Goal: Transaction & Acquisition: Book appointment/travel/reservation

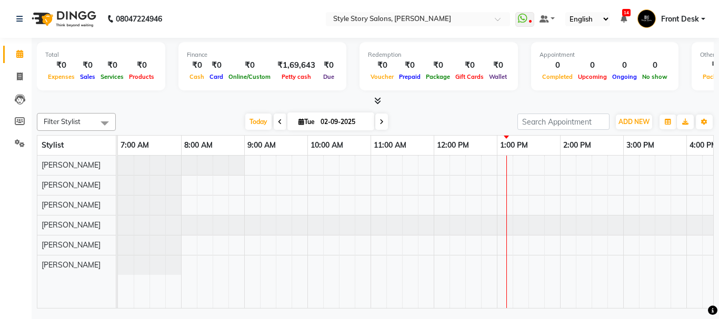
scroll to position [0, 101]
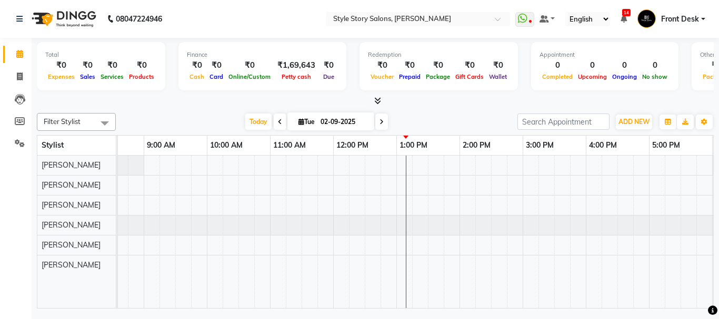
click at [410, 198] on div at bounding box center [522, 232] width 1010 height 153
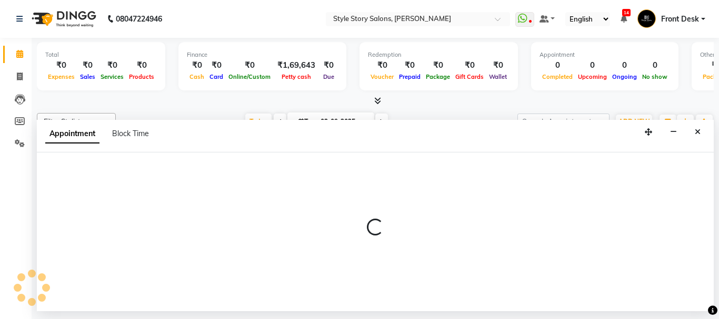
select select "62113"
select select "tentative"
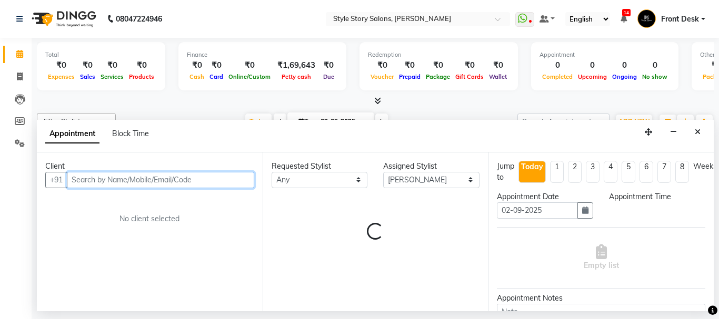
select select "780"
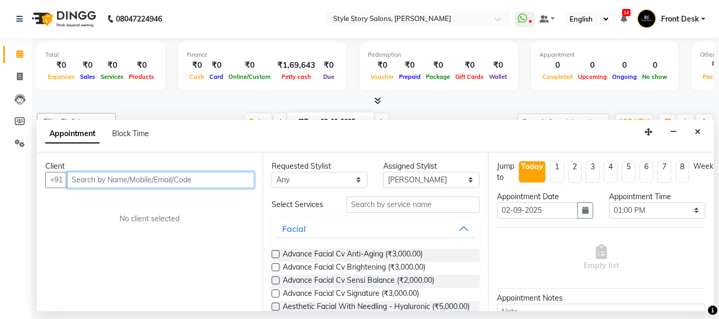
click at [183, 181] on input "text" at bounding box center [160, 180] width 187 height 16
type input "9921850555"
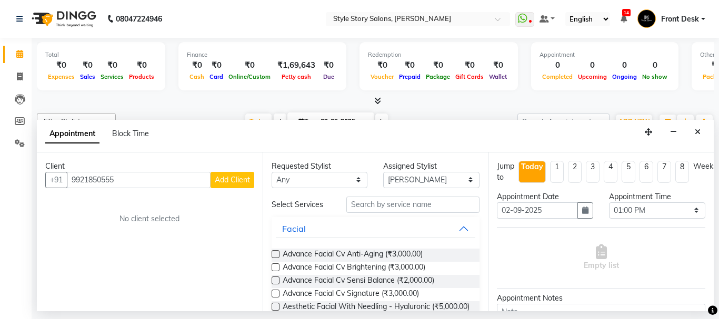
click at [232, 181] on span "Add Client" at bounding box center [232, 179] width 35 height 9
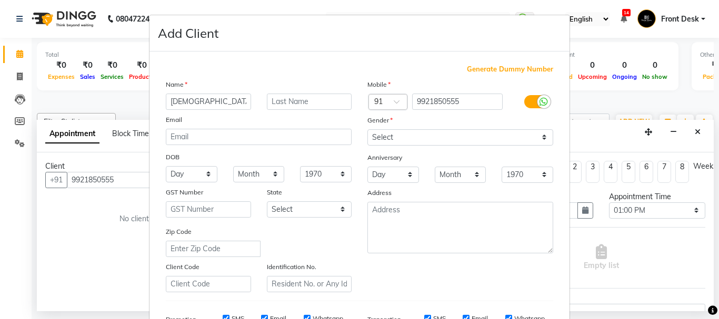
type input "[DEMOGRAPHIC_DATA]"
click at [300, 101] on input "text" at bounding box center [309, 102] width 85 height 16
type input "[PERSON_NAME]"
click at [398, 130] on select "Select [DEMOGRAPHIC_DATA] [DEMOGRAPHIC_DATA] Other Prefer Not To Say" at bounding box center [460, 137] width 186 height 16
select select "[DEMOGRAPHIC_DATA]"
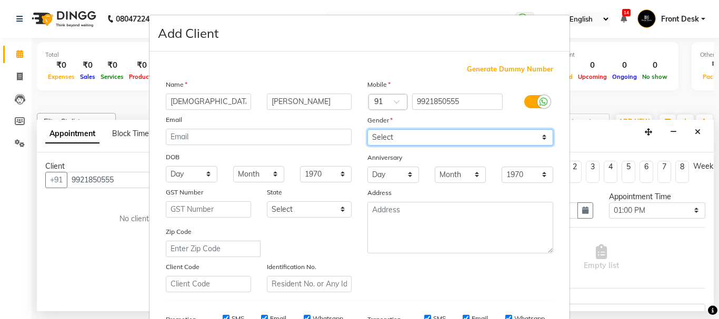
click at [367, 129] on select "Select [DEMOGRAPHIC_DATA] [DEMOGRAPHIC_DATA] Other Prefer Not To Say" at bounding box center [460, 137] width 186 height 16
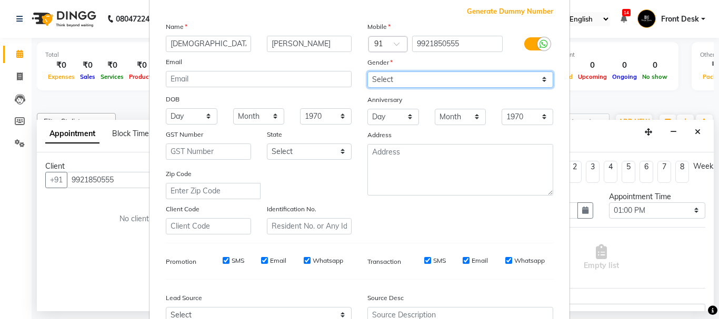
scroll to position [166, 0]
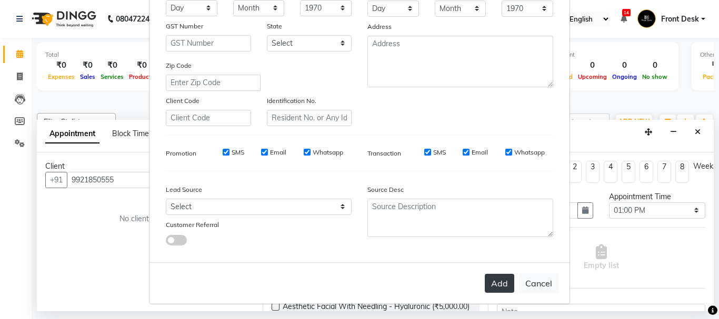
click at [492, 282] on button "Add" at bounding box center [499, 283] width 29 height 19
select select
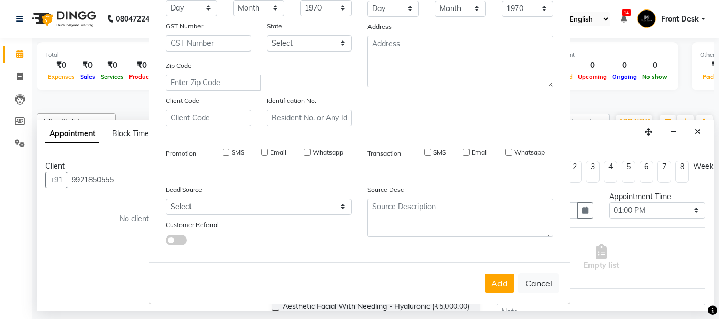
select select
checkbox input "false"
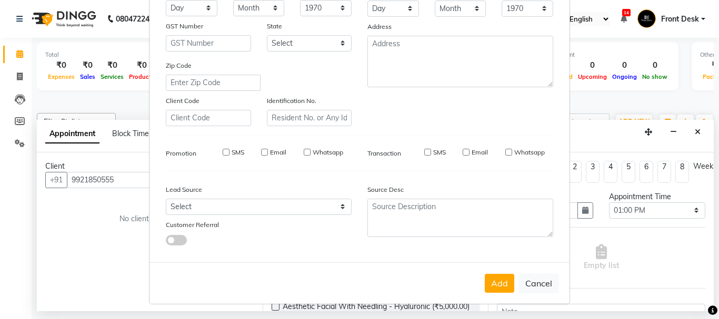
checkbox input "false"
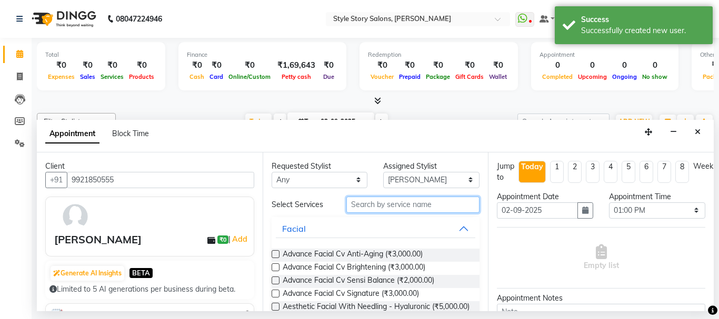
click at [368, 204] on input "text" at bounding box center [413, 205] width 134 height 16
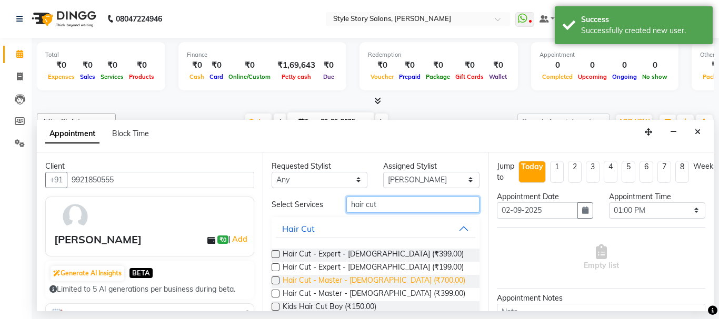
type input "hair cut"
click at [379, 277] on span "Hair Cut - Master - [DEMOGRAPHIC_DATA] (₹700.00)" at bounding box center [374, 281] width 183 height 13
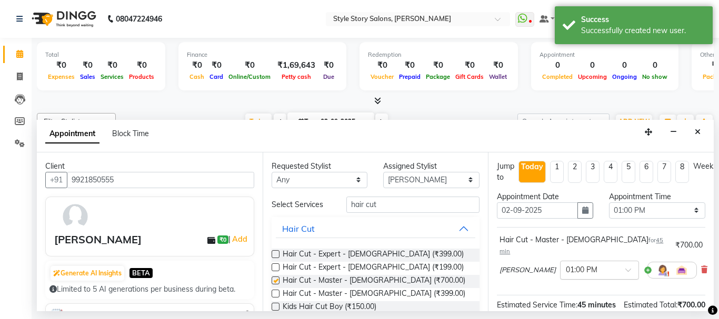
checkbox input "false"
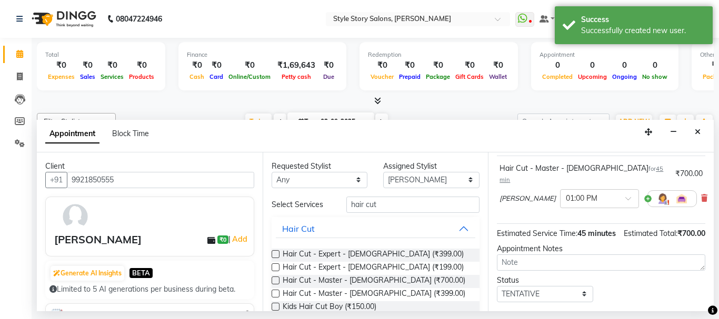
scroll to position [138, 0]
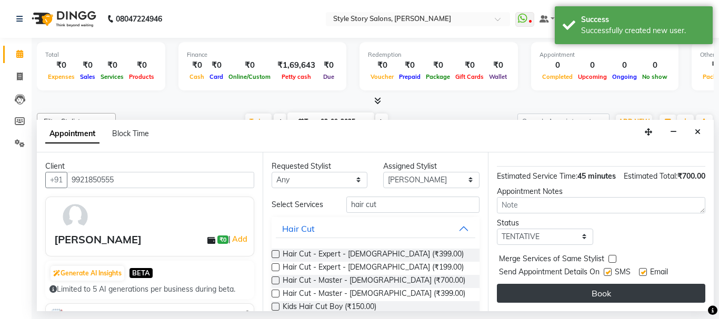
click at [576, 285] on button "Book" at bounding box center [601, 293] width 208 height 19
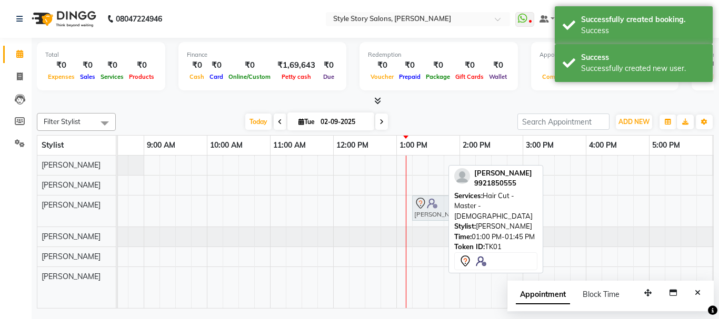
drag, startPoint x: 398, startPoint y: 208, endPoint x: 407, endPoint y: 210, distance: 9.2
click at [407, 210] on div "[PERSON_NAME], TK01, 01:00 PM-01:45 PM, Hair Cut - Master - [DEMOGRAPHIC_DATA] …" at bounding box center [522, 232] width 1010 height 153
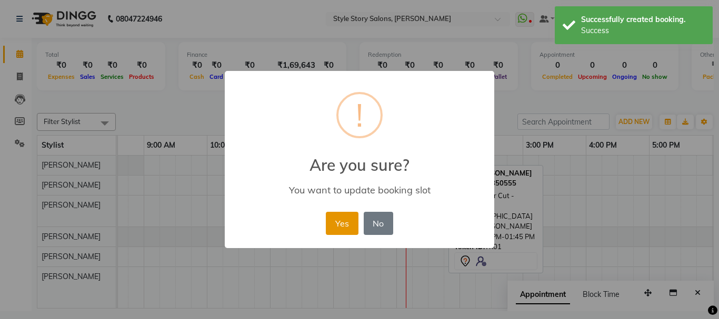
click at [349, 226] on button "Yes" at bounding box center [342, 223] width 32 height 23
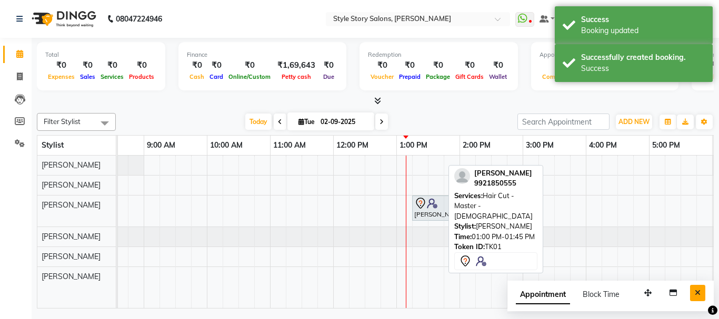
click at [699, 292] on icon "Close" at bounding box center [698, 292] width 6 height 7
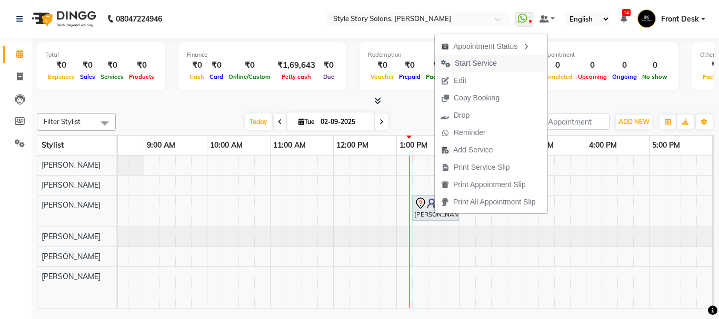
click at [482, 64] on span "Start Service" at bounding box center [476, 63] width 42 height 11
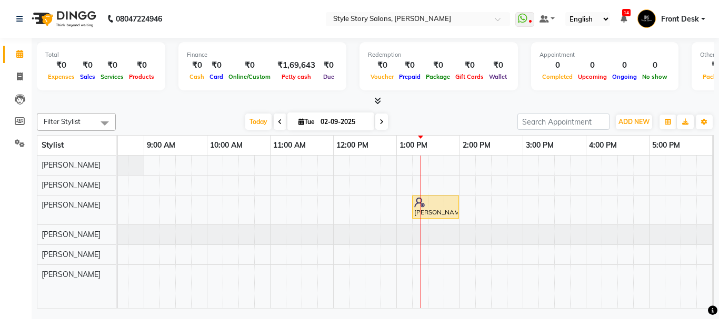
click at [422, 180] on div "[PERSON_NAME], TK01, 01:15 PM-02:00 PM, Hair Cut - Master - [DEMOGRAPHIC_DATA]" at bounding box center [522, 232] width 1010 height 153
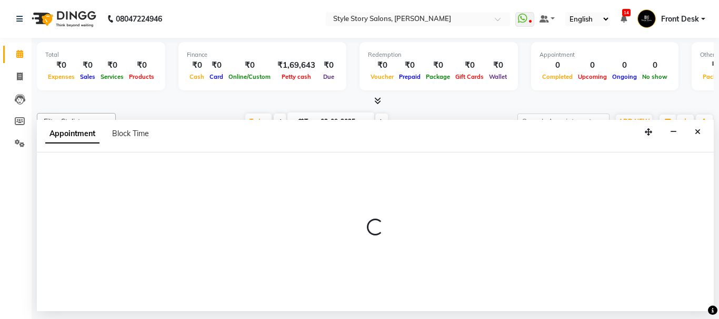
select select "61197"
select select "tentative"
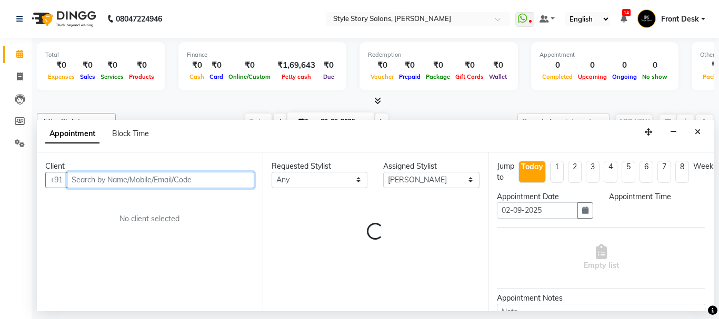
select select "795"
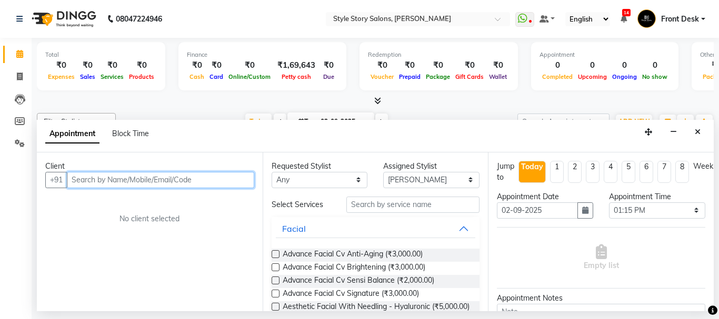
click at [132, 179] on input "text" at bounding box center [160, 180] width 187 height 16
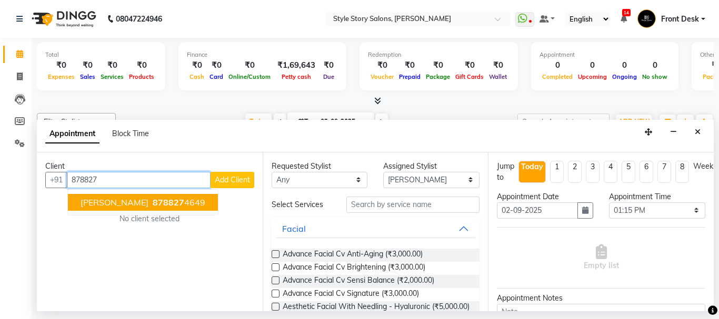
click at [153, 203] on span "878827" at bounding box center [169, 202] width 32 height 11
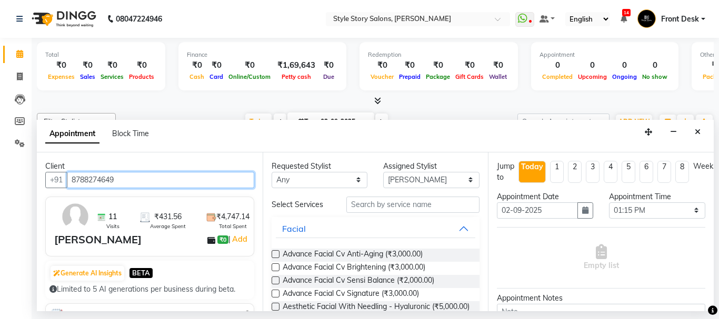
type input "8788274649"
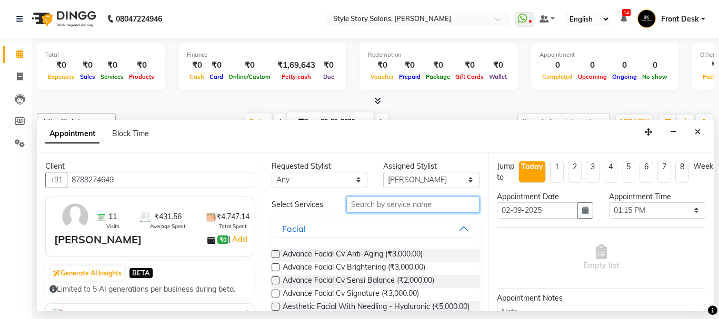
click at [373, 205] on input "text" at bounding box center [413, 205] width 134 height 16
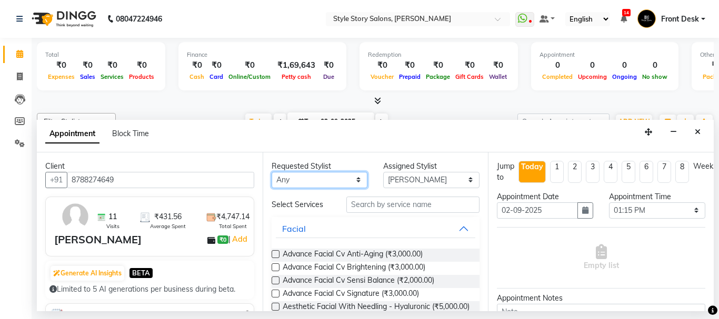
click at [342, 180] on select "Any [PERSON_NAME] [PERSON_NAME] [PERSON_NAME] [PERSON_NAME] [PERSON_NAME] [PERS…" at bounding box center [320, 180] width 96 height 16
select select "61197"
click at [272, 172] on select "Any [PERSON_NAME] [PERSON_NAME] [PERSON_NAME] [PERSON_NAME] [PERSON_NAME] [PERS…" at bounding box center [320, 180] width 96 height 16
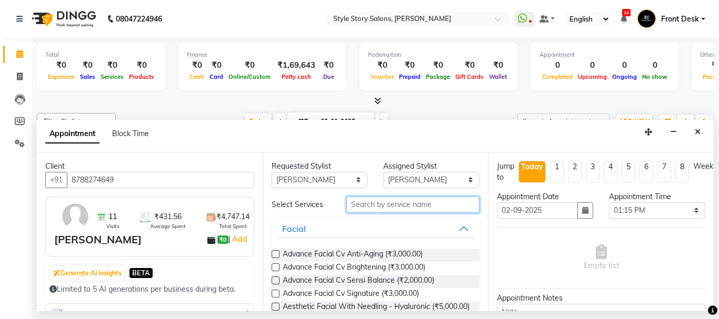
click at [365, 203] on input "text" at bounding box center [413, 205] width 134 height 16
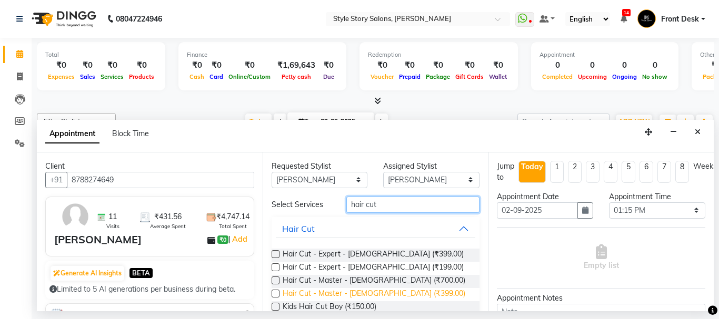
type input "hair cut"
click at [326, 297] on span "Hair Cut - Master - [DEMOGRAPHIC_DATA] (₹399.00)" at bounding box center [374, 294] width 183 height 13
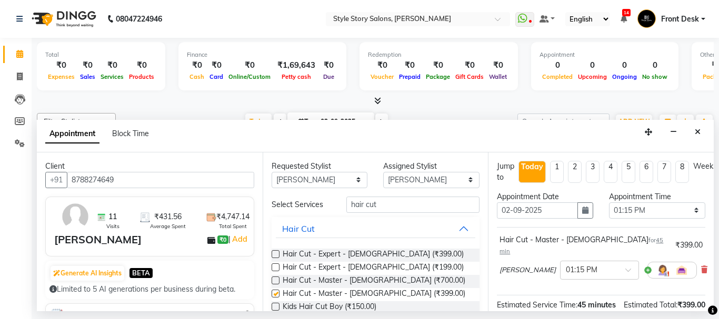
checkbox input "false"
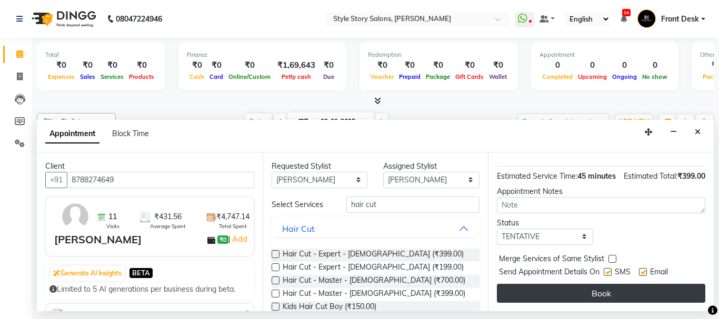
click at [610, 290] on button "Book" at bounding box center [601, 293] width 208 height 19
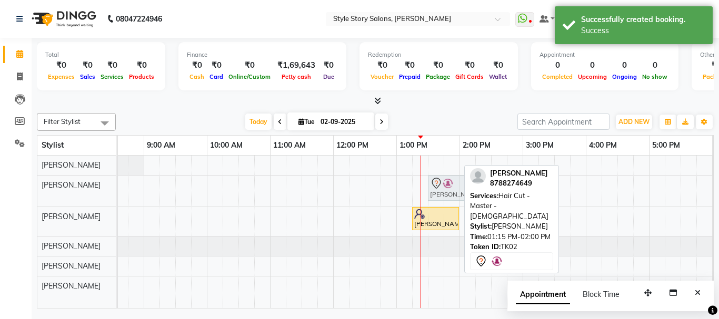
drag, startPoint x: 416, startPoint y: 188, endPoint x: 425, endPoint y: 190, distance: 9.2
click at [425, 190] on div "[PERSON_NAME], TK02, 01:15 PM-02:00 PM, Hair Cut - Master - [DEMOGRAPHIC_DATA] …" at bounding box center [522, 232] width 1010 height 153
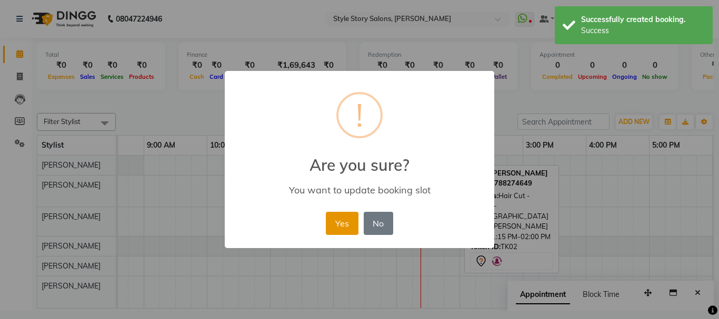
click at [343, 222] on button "Yes" at bounding box center [342, 223] width 32 height 23
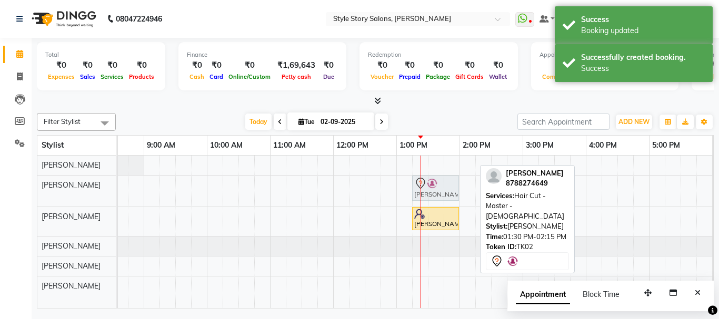
drag, startPoint x: 435, startPoint y: 188, endPoint x: 428, endPoint y: 192, distance: 8.5
click at [17, 192] on div "[PERSON_NAME], TK02, 01:30 PM-02:15 PM, Hair Cut - Master - [DEMOGRAPHIC_DATA] …" at bounding box center [17, 191] width 0 height 31
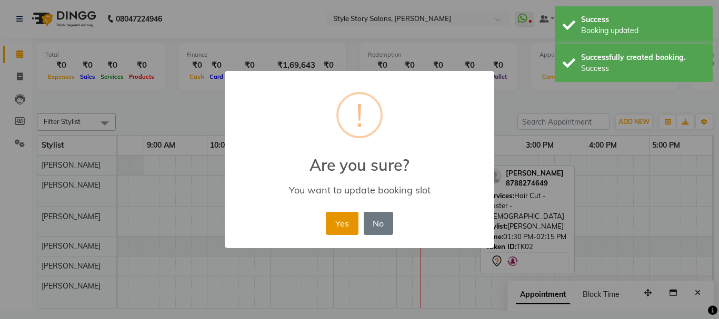
click at [342, 222] on button "Yes" at bounding box center [342, 223] width 32 height 23
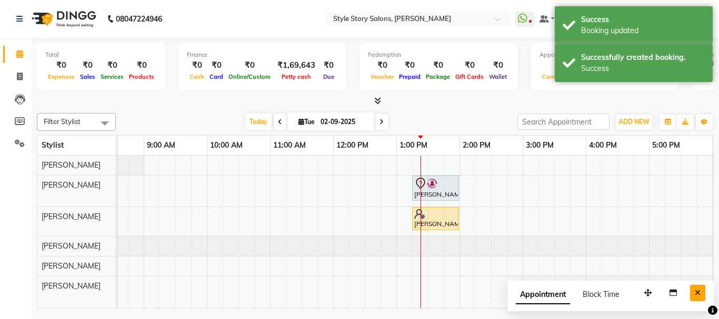
drag, startPoint x: 699, startPoint y: 289, endPoint x: 591, endPoint y: 241, distance: 118.0
click at [698, 288] on button "Close" at bounding box center [697, 293] width 15 height 16
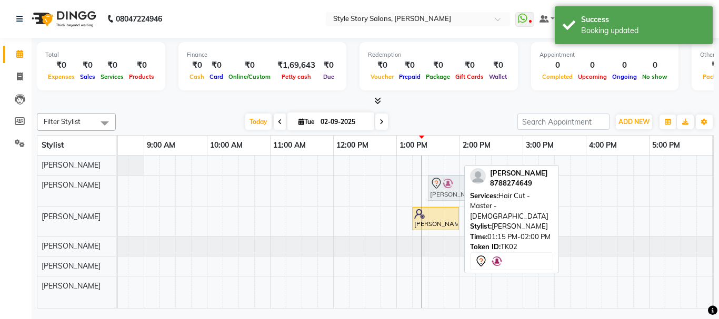
drag, startPoint x: 418, startPoint y: 187, endPoint x: 427, endPoint y: 187, distance: 9.0
click at [427, 187] on div "[PERSON_NAME], TK02, 01:15 PM-02:00 PM, Hair Cut - Master - [DEMOGRAPHIC_DATA] …" at bounding box center [522, 232] width 1010 height 153
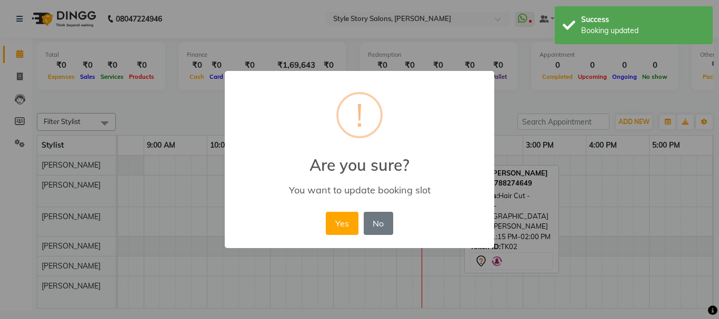
click at [343, 219] on button "Yes" at bounding box center [342, 223] width 32 height 23
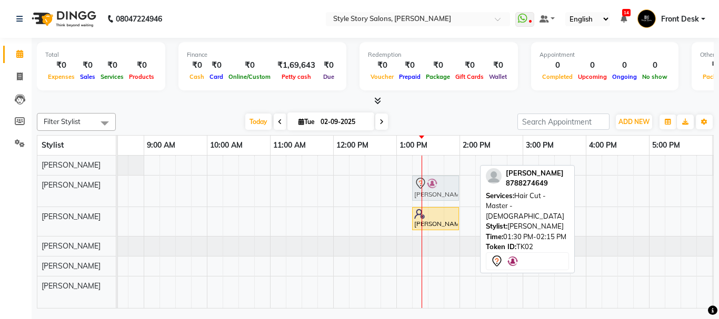
drag, startPoint x: 432, startPoint y: 182, endPoint x: 422, endPoint y: 186, distance: 10.4
click at [17, 186] on div "[PERSON_NAME], TK02, 01:30 PM-02:15 PM, Hair Cut - Master - [DEMOGRAPHIC_DATA] …" at bounding box center [17, 191] width 0 height 31
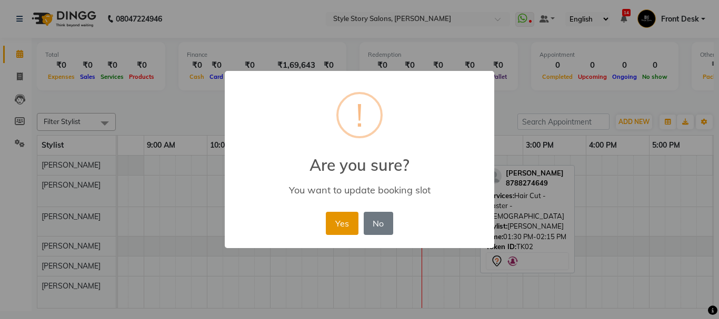
click at [347, 216] on button "Yes" at bounding box center [342, 223] width 32 height 23
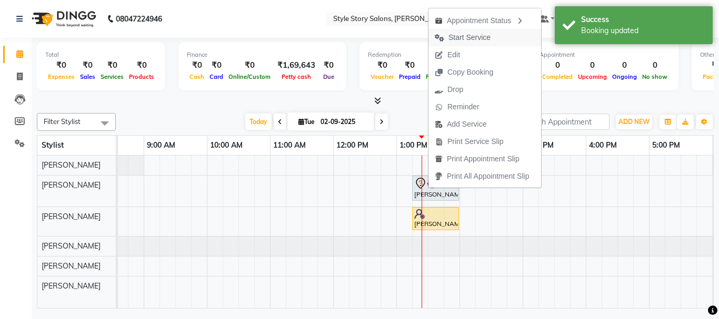
click at [482, 36] on span "Start Service" at bounding box center [469, 37] width 42 height 11
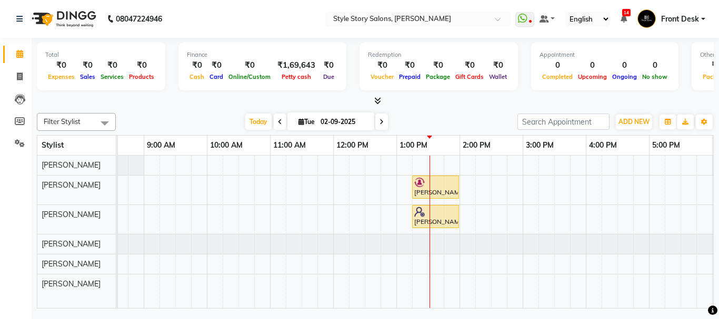
click at [377, 103] on icon at bounding box center [377, 101] width 7 height 8
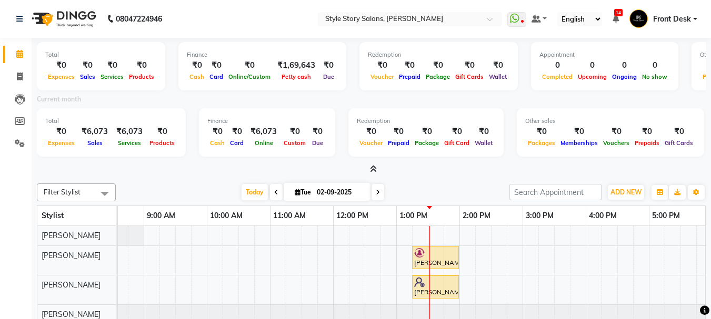
click at [375, 168] on icon at bounding box center [373, 169] width 7 height 8
